Goal: Transaction & Acquisition: Book appointment/travel/reservation

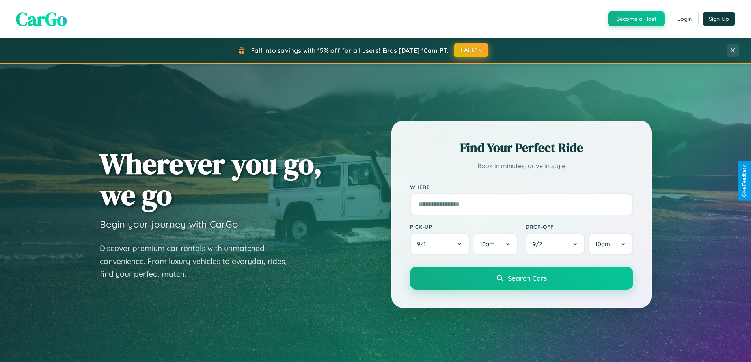
click at [471, 50] on button "FALL15" at bounding box center [471, 50] width 35 height 14
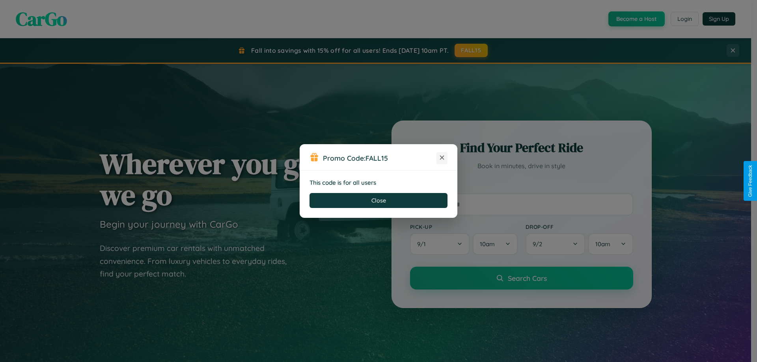
click at [442, 158] on icon at bounding box center [442, 158] width 8 height 8
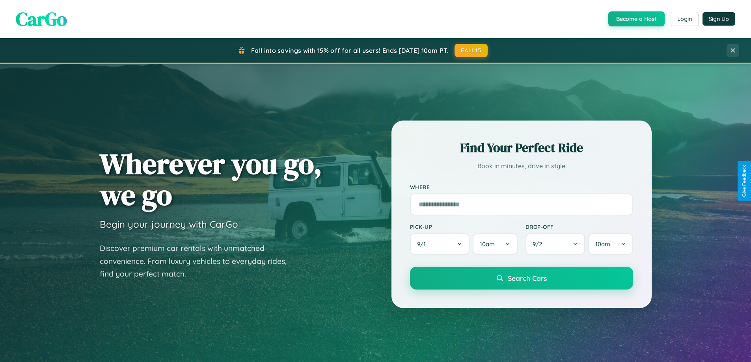
scroll to position [924, 0]
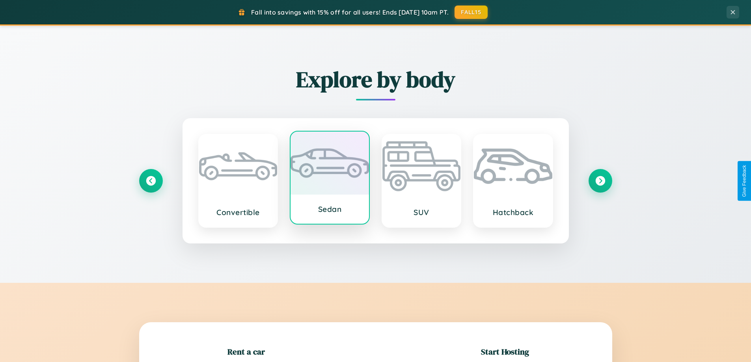
click at [330, 178] on div at bounding box center [329, 163] width 78 height 63
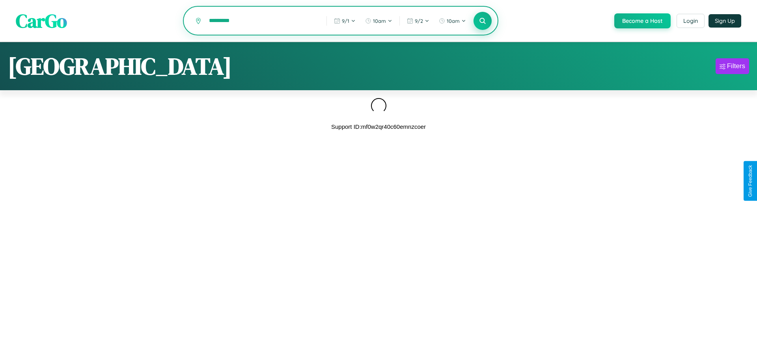
type input "*********"
click at [482, 21] on icon at bounding box center [482, 20] width 7 height 7
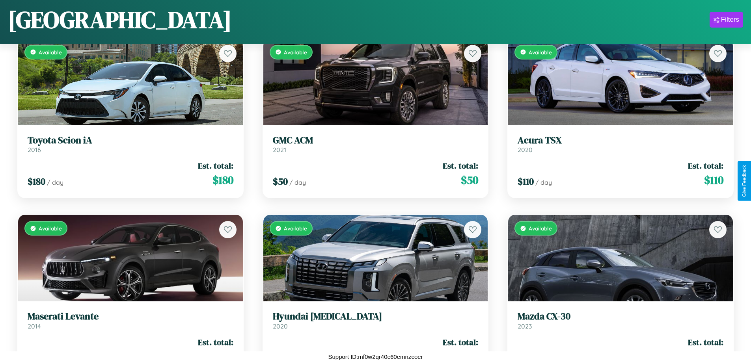
scroll to position [2582, 0]
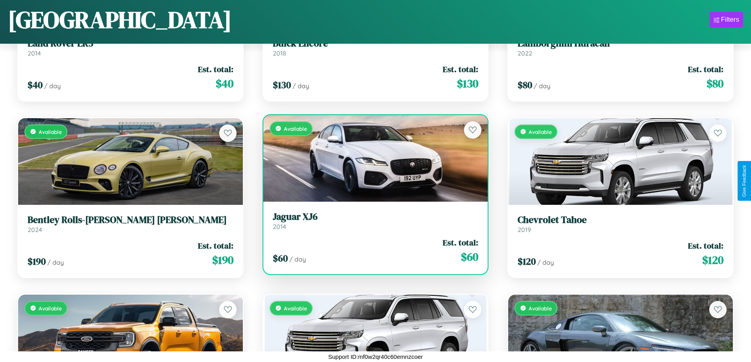
click at [372, 221] on h3 "Jaguar XJ6" at bounding box center [376, 216] width 206 height 11
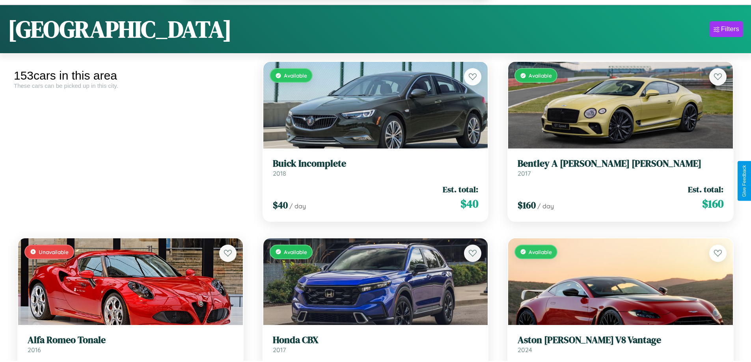
scroll to position [6205, 0]
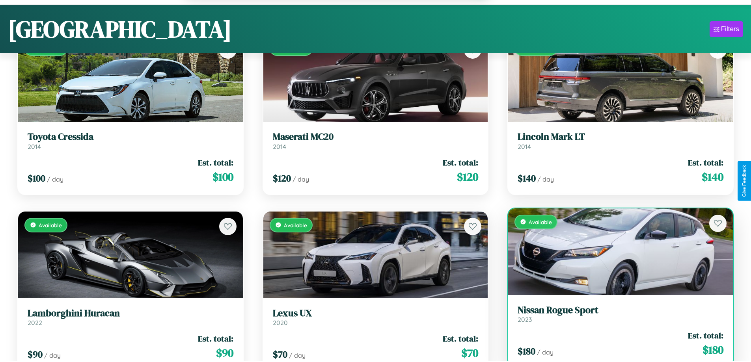
click at [615, 348] on div "$ 180 / day Est. total: $ 180" at bounding box center [621, 344] width 206 height 28
click at [615, 345] on div "$ 180 / day Est. total: $ 180" at bounding box center [621, 344] width 206 height 28
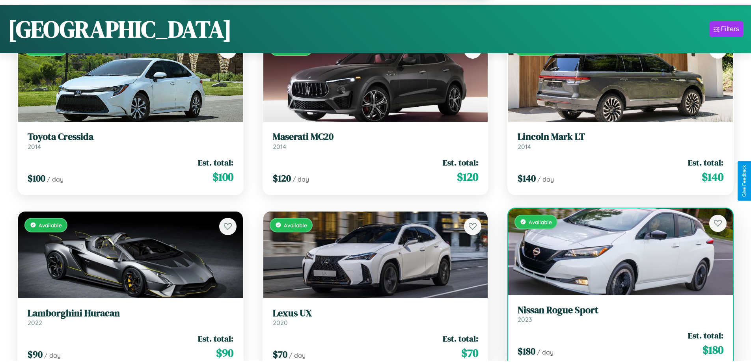
click at [615, 345] on div "$ 180 / day Est. total: $ 180" at bounding box center [621, 344] width 206 height 28
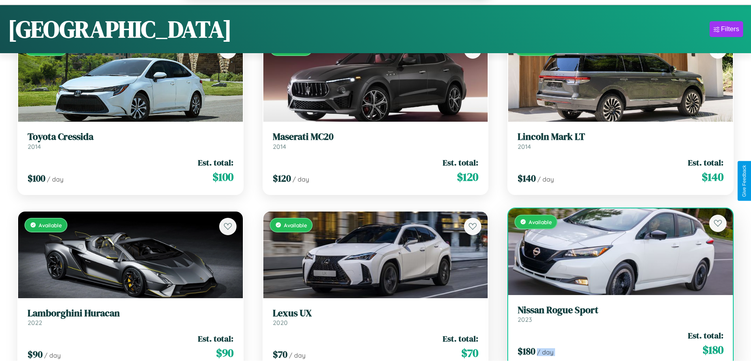
click at [615, 345] on div "$ 180 / day Est. total: $ 180" at bounding box center [621, 344] width 206 height 28
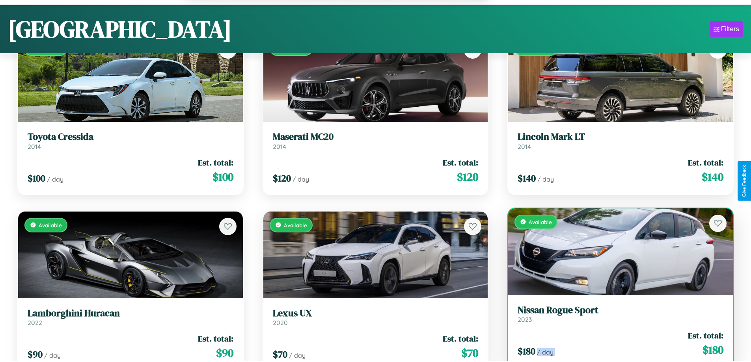
click at [615, 345] on div "$ 180 / day Est. total: $ 180" at bounding box center [621, 344] width 206 height 28
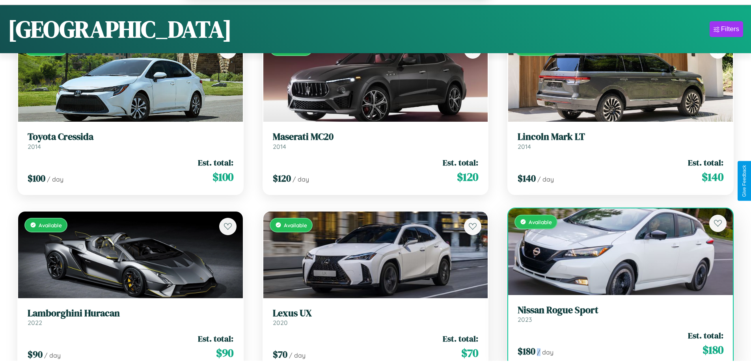
click at [615, 345] on div "$ 180 / day Est. total: $ 180" at bounding box center [621, 344] width 206 height 28
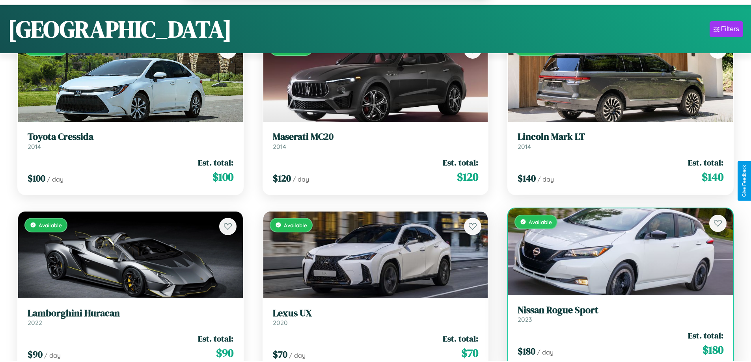
click at [615, 315] on h3 "Nissan Rogue Sport" at bounding box center [621, 310] width 206 height 11
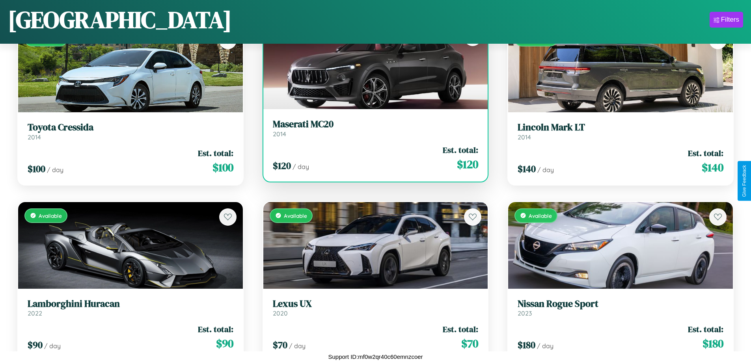
scroll to position [4170, 0]
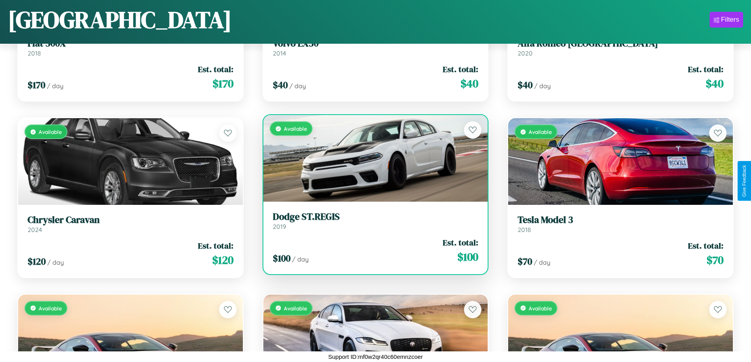
click at [372, 158] on div "Available" at bounding box center [375, 158] width 225 height 87
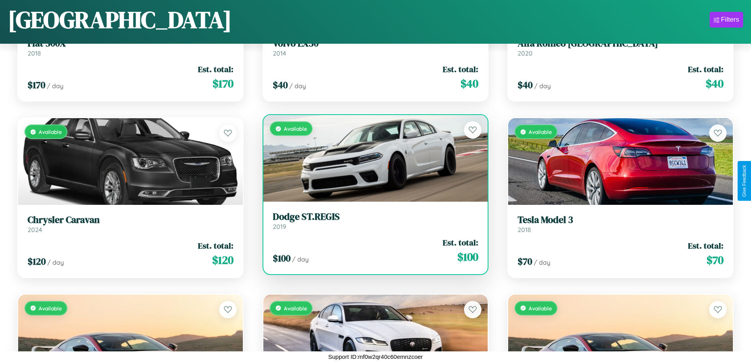
click at [372, 158] on div "Available" at bounding box center [375, 158] width 225 height 87
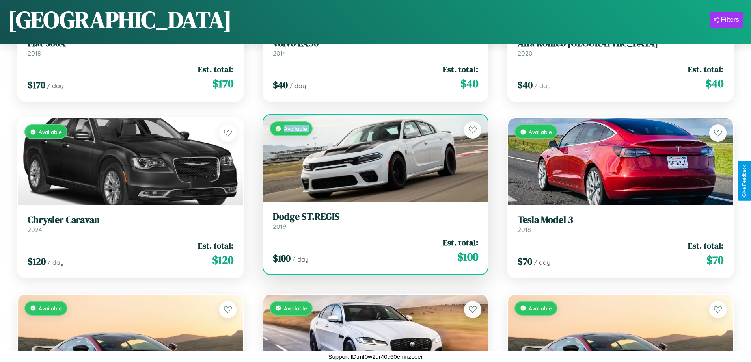
click at [372, 158] on div "Available" at bounding box center [375, 158] width 225 height 87
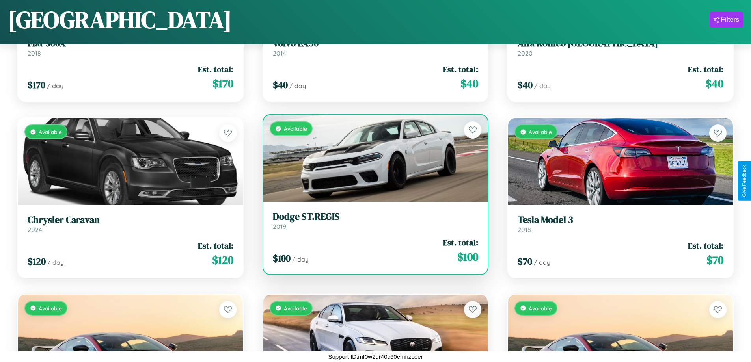
click at [372, 158] on div "Available" at bounding box center [375, 158] width 225 height 87
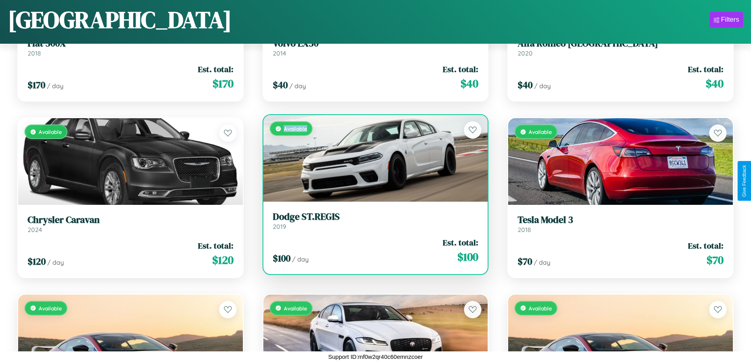
click at [372, 158] on div "Available" at bounding box center [375, 158] width 225 height 87
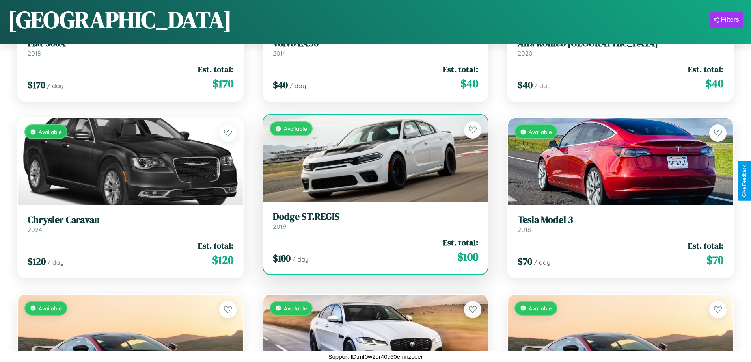
click at [372, 221] on h3 "Dodge ST.REGIS" at bounding box center [376, 216] width 206 height 11
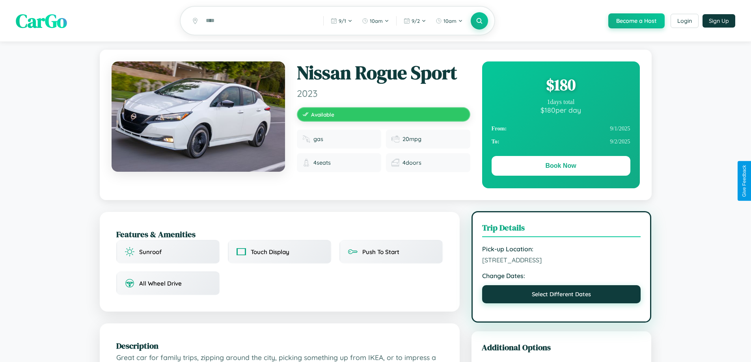
click at [561, 296] on button "Select Different Dates" at bounding box center [561, 294] width 159 height 18
select select "*"
select select "****"
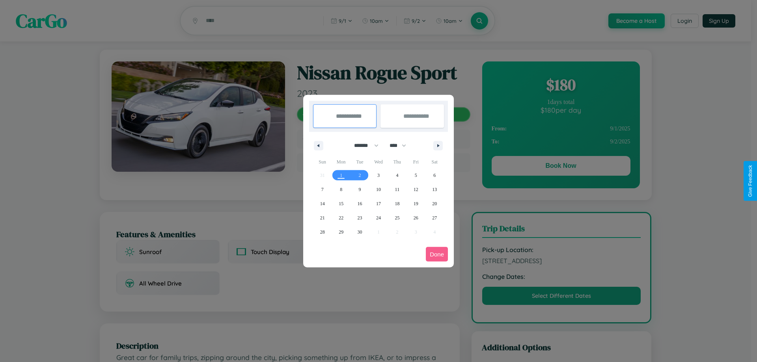
click at [363, 145] on select "******* ******** ***** ***** *** **** **** ****** ********* ******* ******** **…" at bounding box center [365, 145] width 34 height 13
select select "*"
click at [359, 203] on span "14" at bounding box center [360, 204] width 5 height 14
type input "**********"
click at [322, 218] on span "19" at bounding box center [322, 218] width 5 height 14
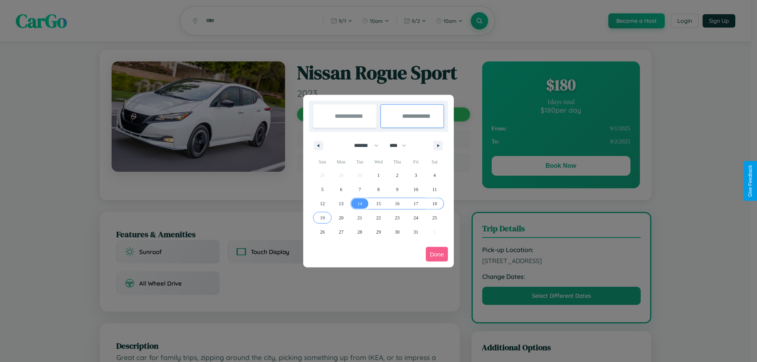
type input "**********"
click at [437, 254] on button "Done" at bounding box center [437, 254] width 22 height 15
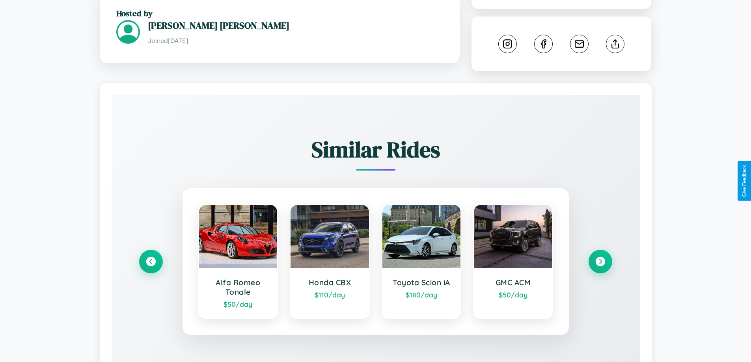
scroll to position [439, 0]
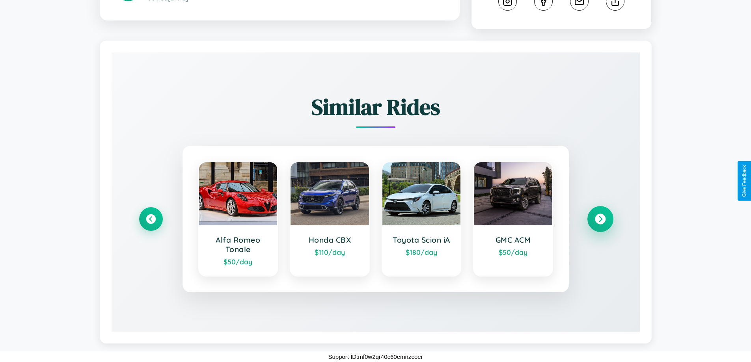
click at [600, 219] on icon at bounding box center [600, 219] width 11 height 11
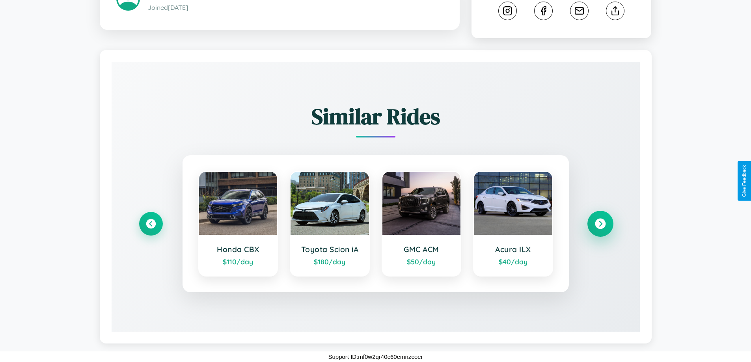
scroll to position [429, 0]
